Goal: Navigation & Orientation: Understand site structure

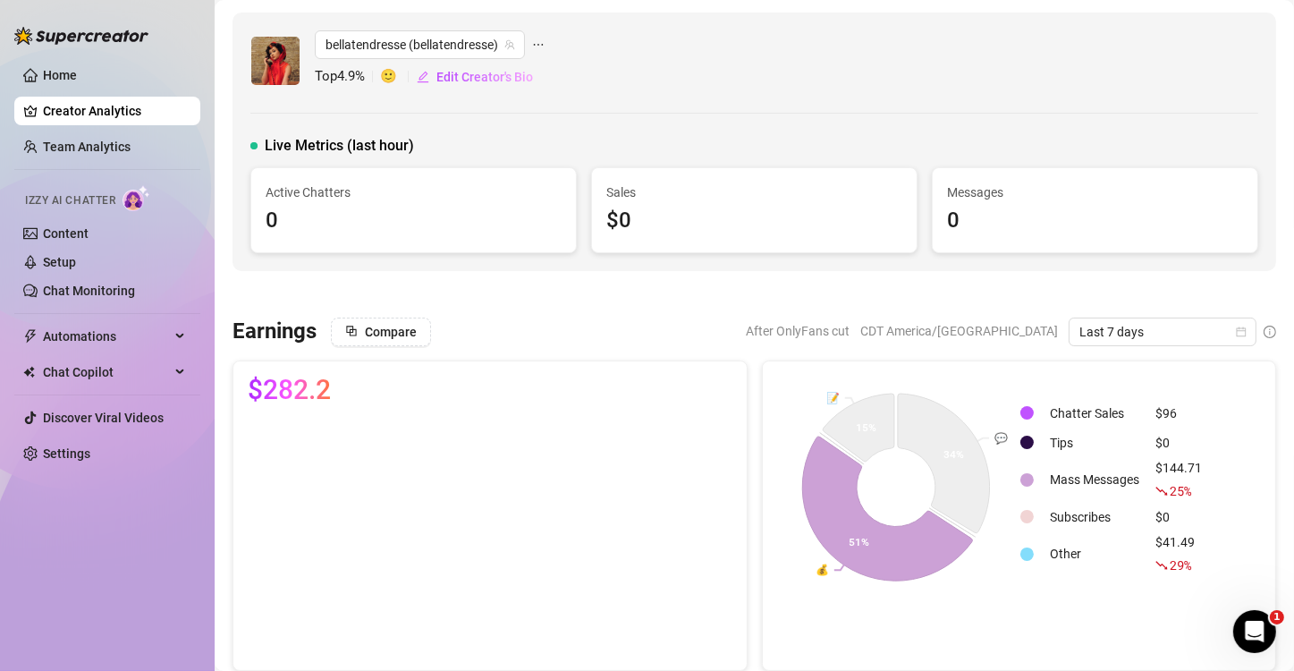
click at [1071, 477] on td "Mass Messages" at bounding box center [1095, 479] width 104 height 43
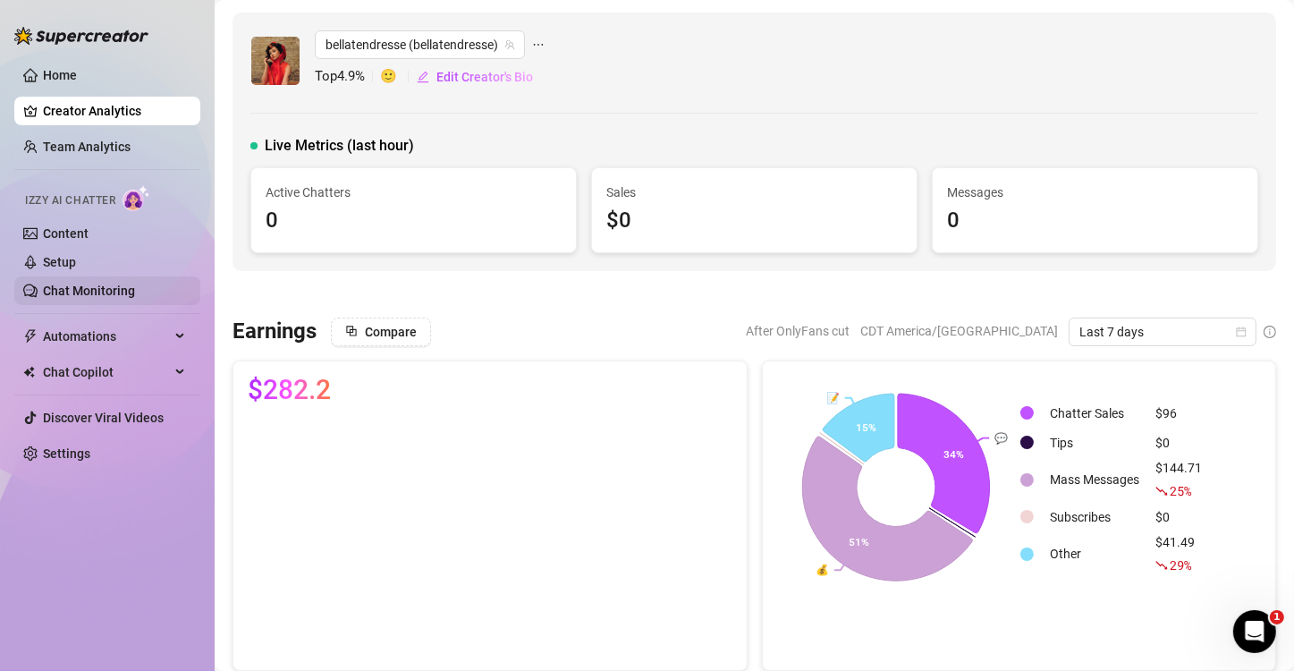
click at [49, 288] on link "Chat Monitoring" at bounding box center [89, 291] width 92 height 14
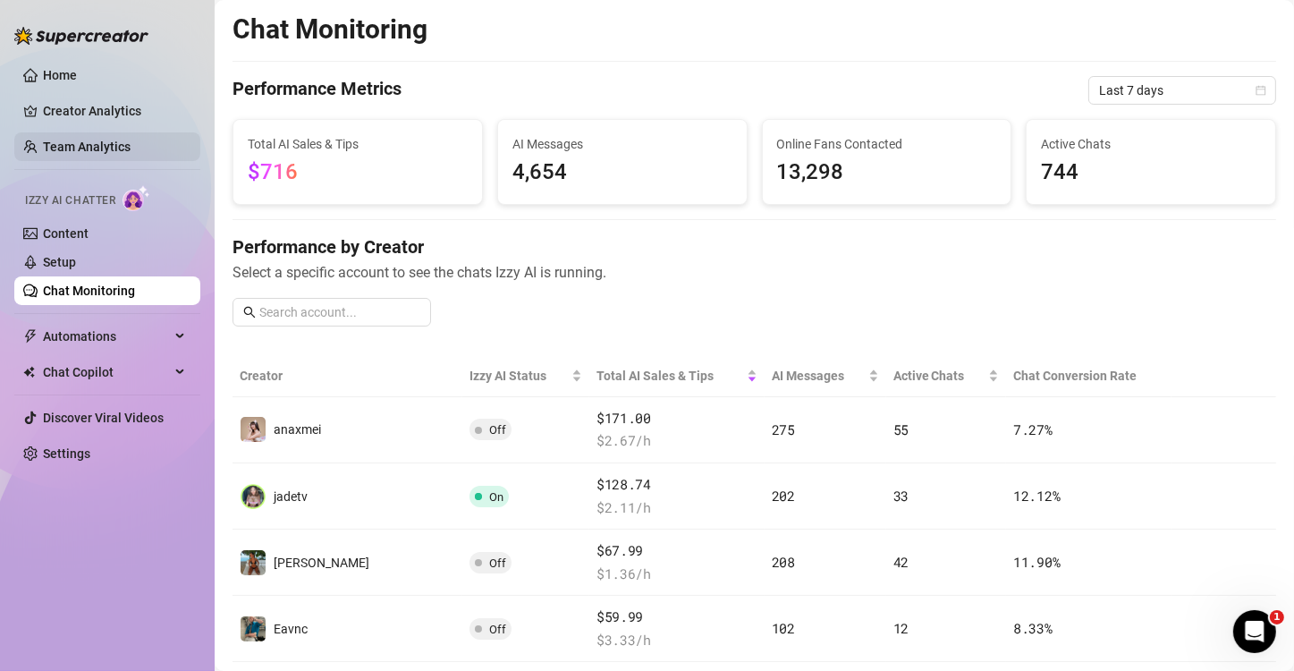
click at [69, 140] on link "Team Analytics" at bounding box center [87, 147] width 88 height 14
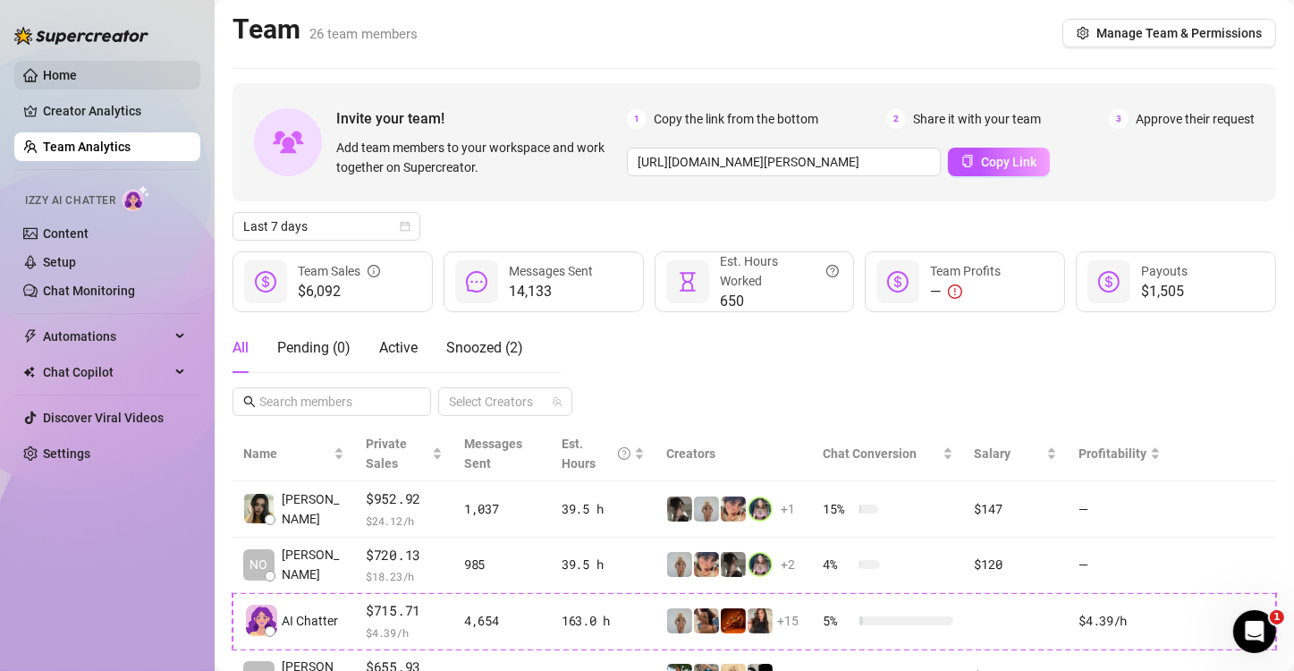
click at [46, 72] on link "Home" at bounding box center [60, 75] width 34 height 14
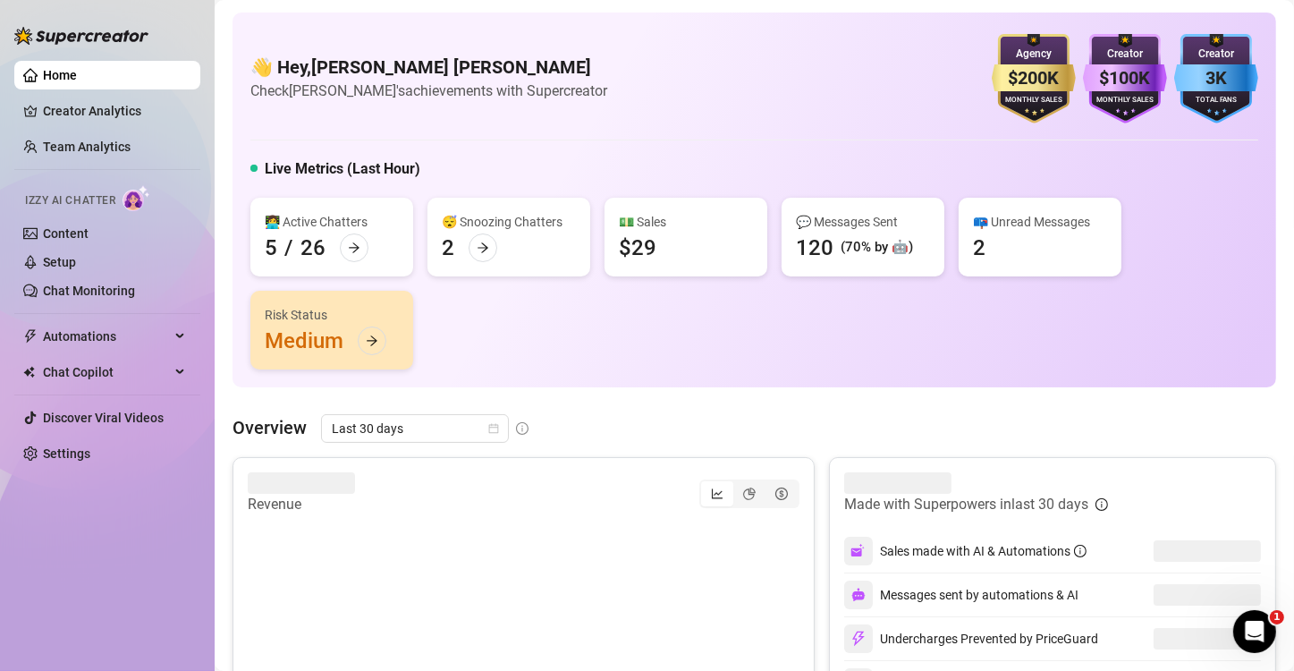
click at [444, 250] on div "2" at bounding box center [448, 247] width 13 height 29
click at [475, 247] on div at bounding box center [483, 247] width 29 height 29
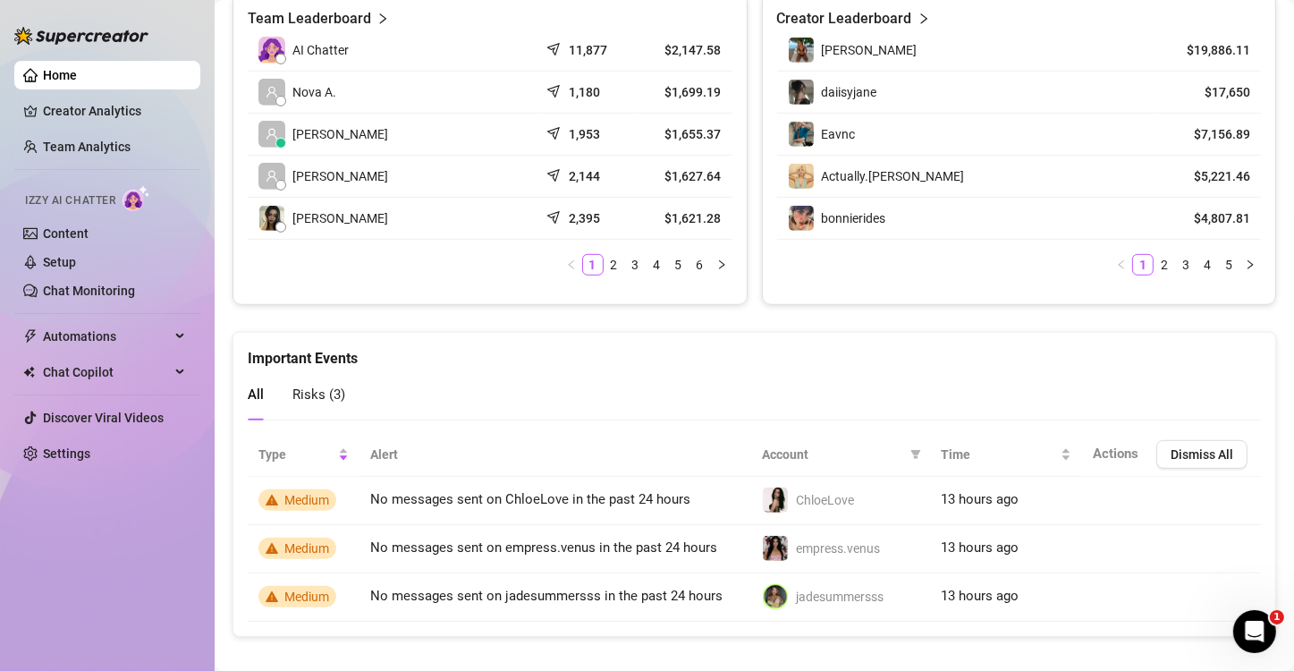
scroll to position [936, 0]
